Goal: Task Accomplishment & Management: Manage account settings

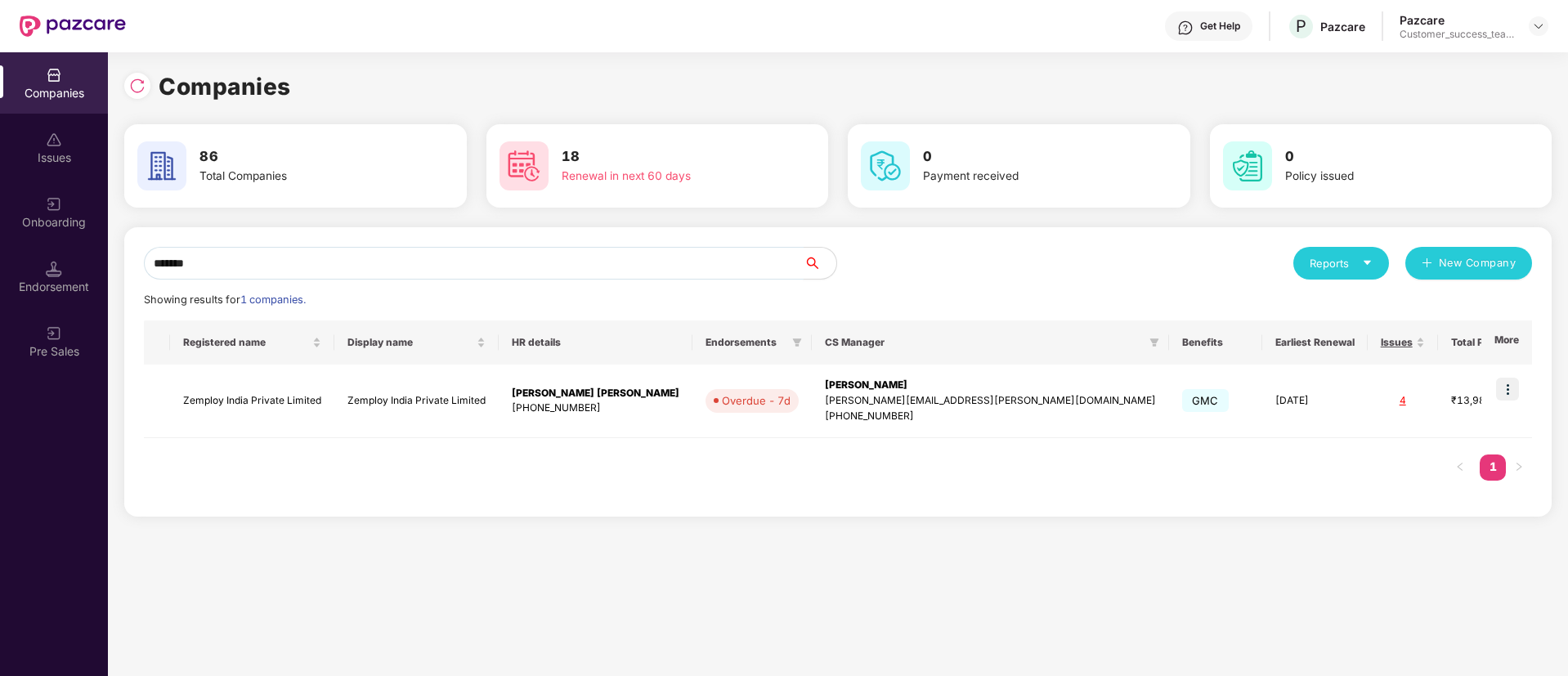
scroll to position [0, 2]
drag, startPoint x: 354, startPoint y: 258, endPoint x: 192, endPoint y: 241, distance: 162.9
click at [0, 320] on div "Companies Issues Onboarding Endorsement Pre Sales Companies 86 Total Companies …" at bounding box center [784, 364] width 1568 height 624
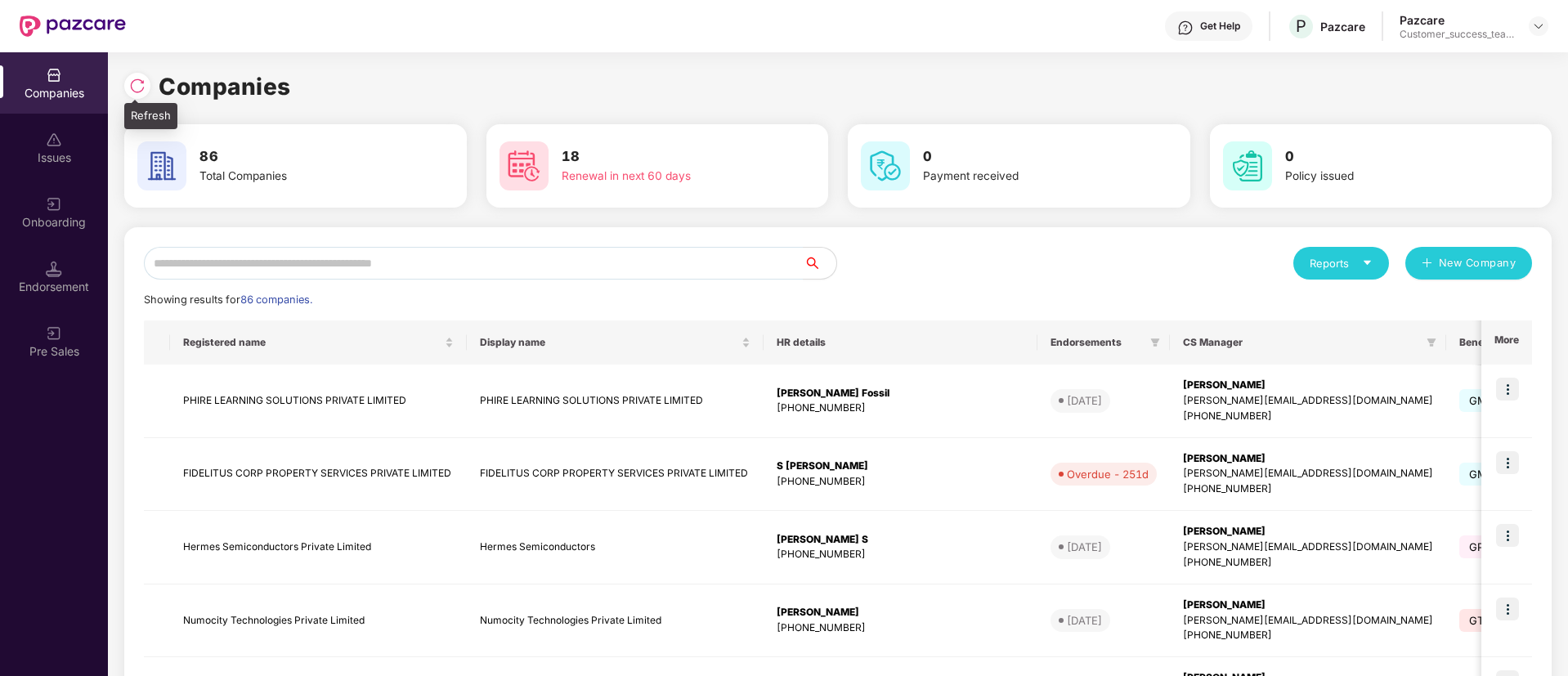
click at [131, 83] on img at bounding box center [137, 85] width 17 height 17
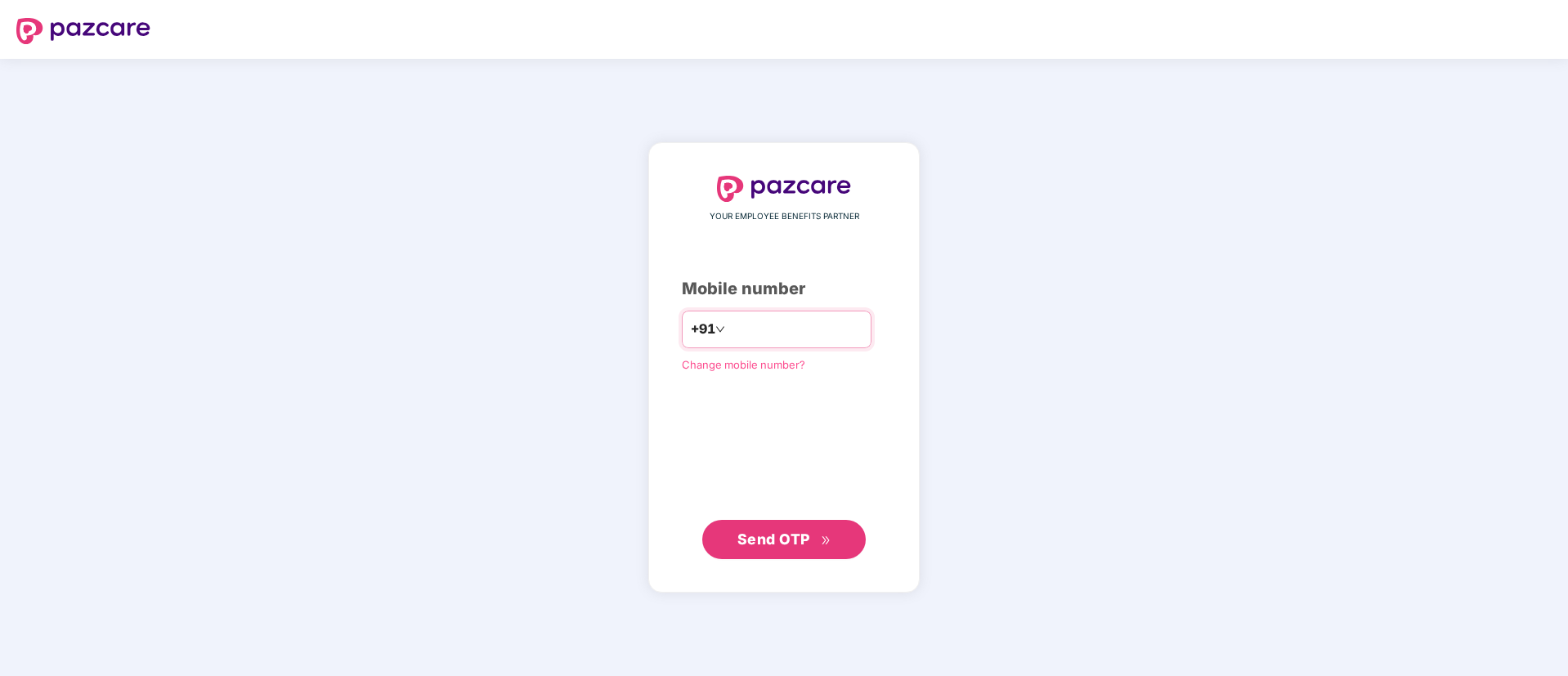
click at [840, 318] on input "number" at bounding box center [795, 330] width 134 height 26
type input "**********"
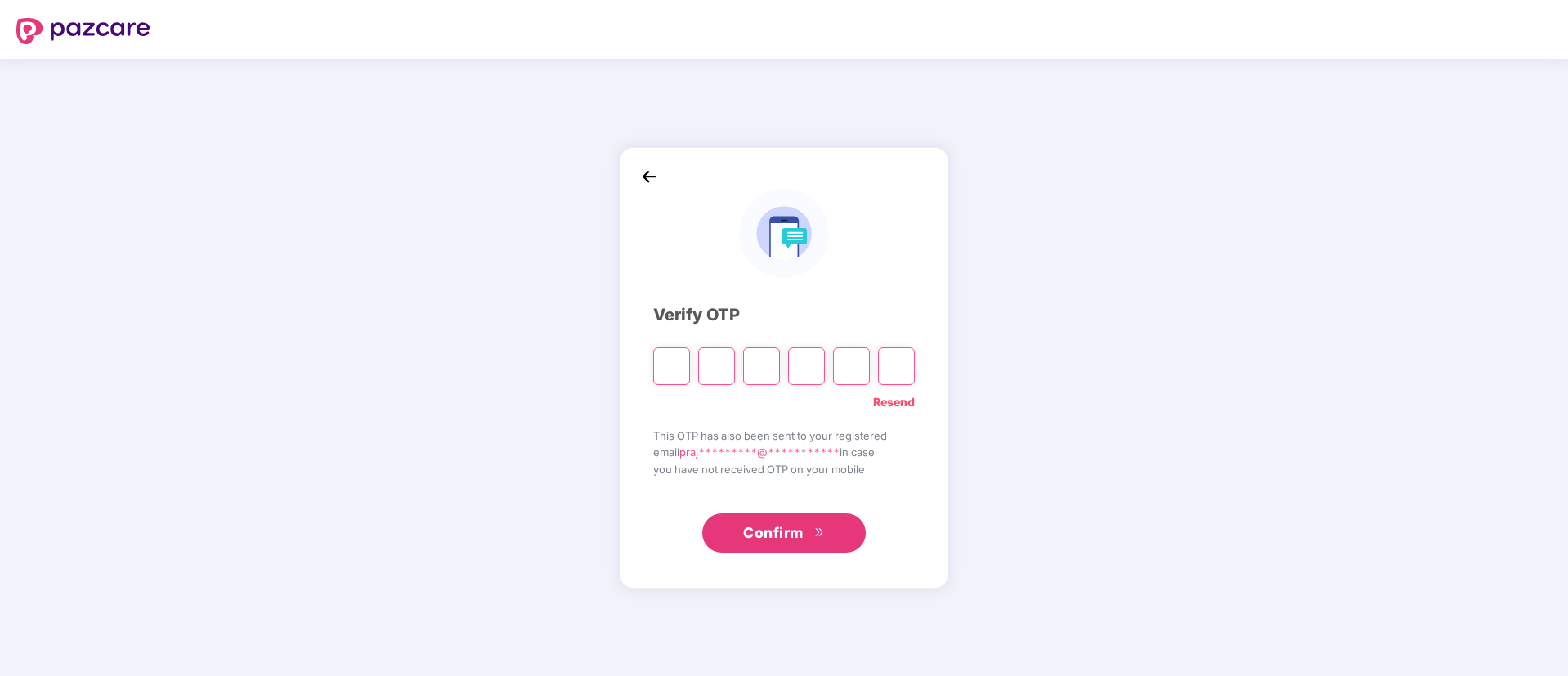
type input "*"
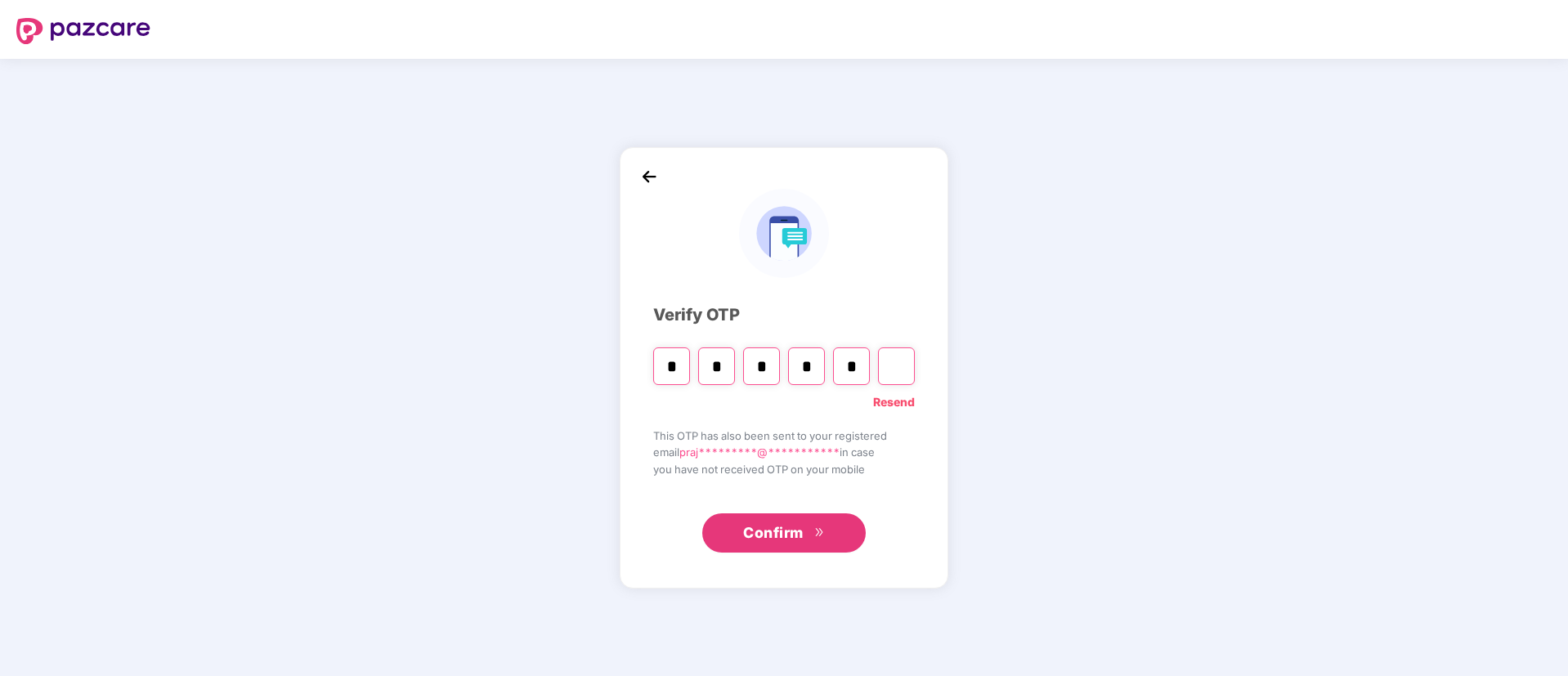
type input "*"
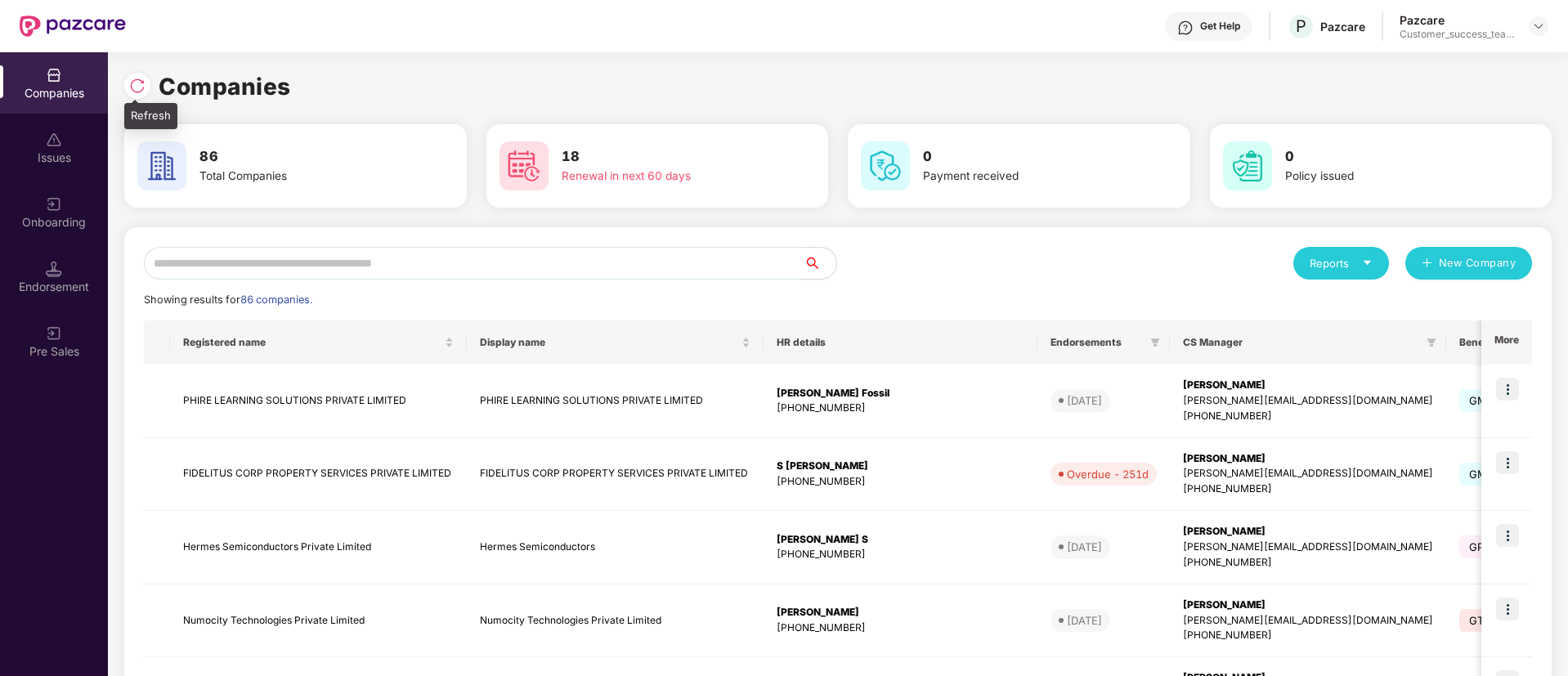
click at [141, 83] on img at bounding box center [137, 85] width 17 height 17
click at [141, 86] on img at bounding box center [137, 85] width 17 height 17
